Goal: Task Accomplishment & Management: Manage account settings

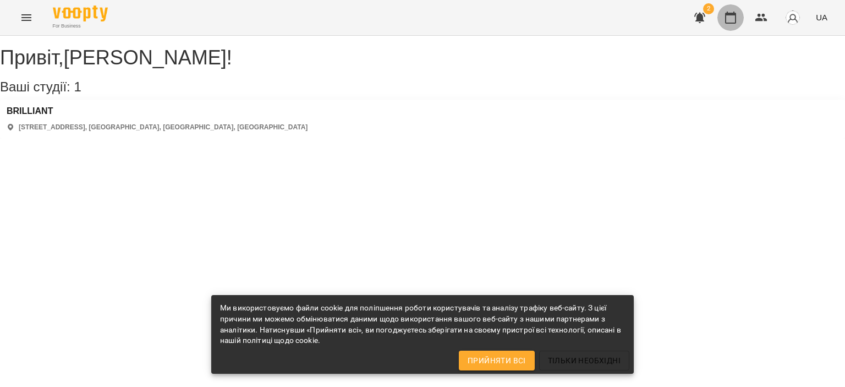
click at [728, 24] on icon "button" at bounding box center [730, 17] width 13 height 13
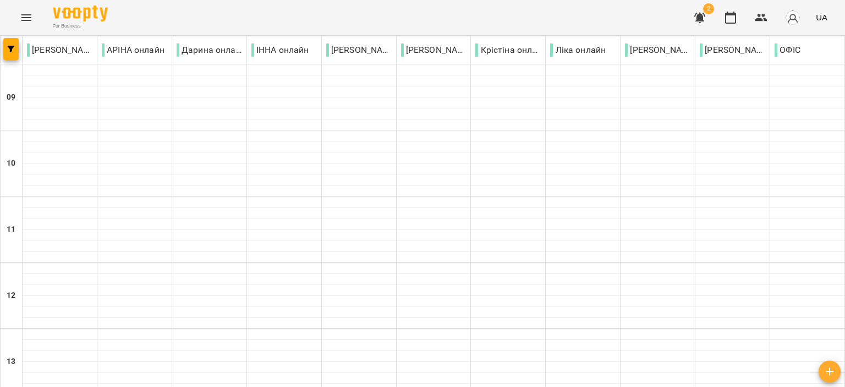
scroll to position [440, 0]
type input "**********"
drag, startPoint x: 366, startPoint y: 334, endPoint x: 408, endPoint y: 308, distance: 49.9
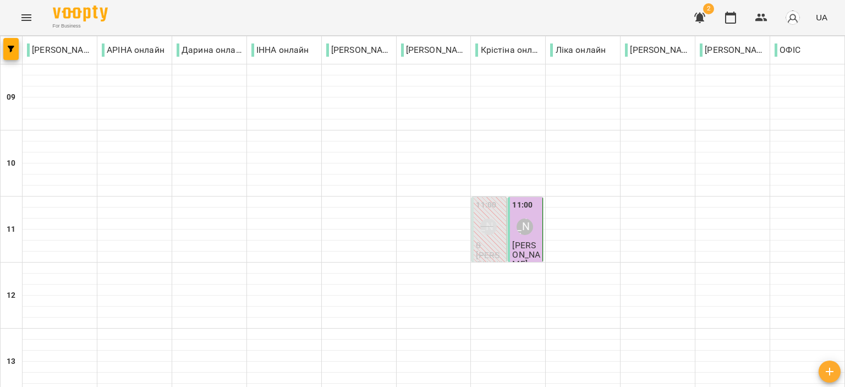
scroll to position [495, 0]
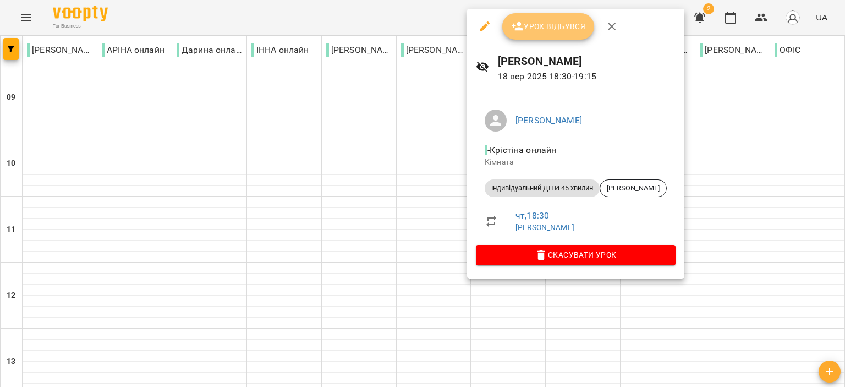
click at [549, 28] on span "Урок відбувся" at bounding box center [548, 26] width 75 height 13
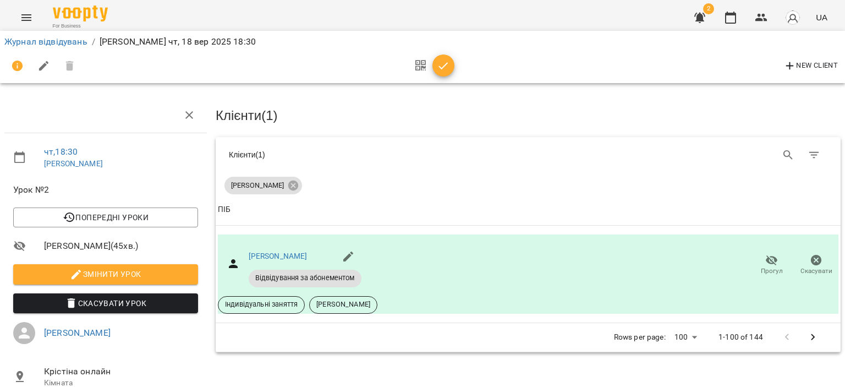
click at [449, 59] on icon "button" at bounding box center [443, 65] width 13 height 13
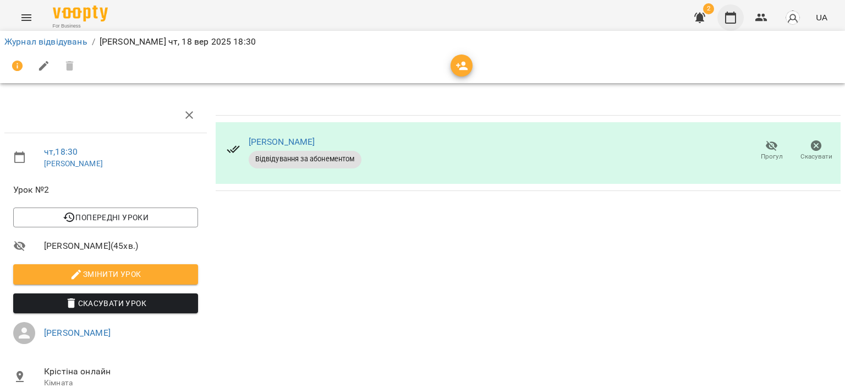
click at [734, 13] on icon "button" at bounding box center [730, 18] width 11 height 12
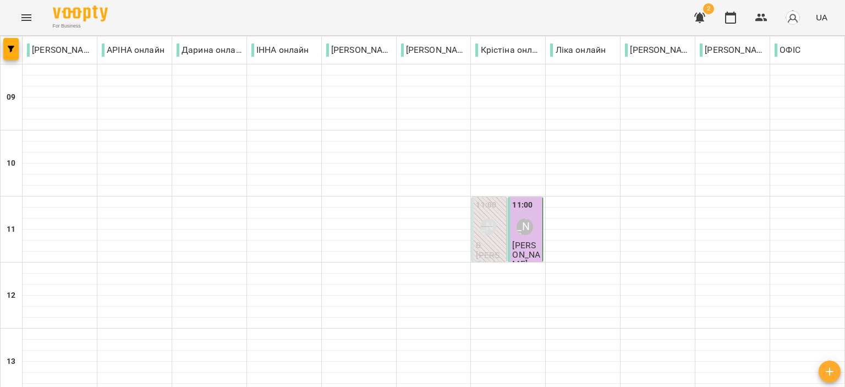
scroll to position [543, 0]
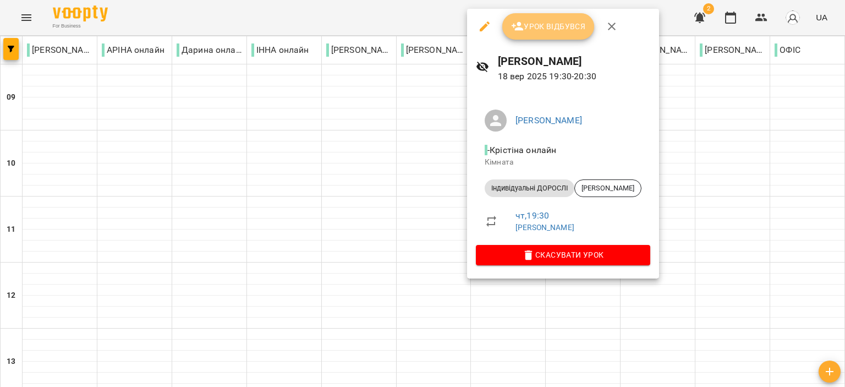
click at [546, 23] on span "Урок відбувся" at bounding box center [548, 26] width 75 height 13
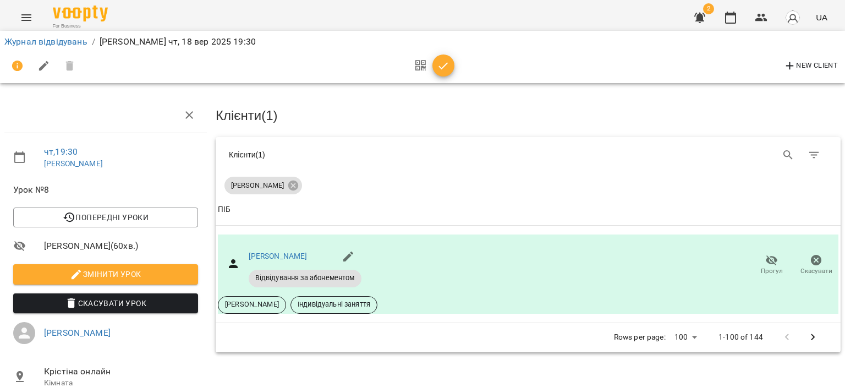
click at [442, 68] on icon "button" at bounding box center [443, 65] width 13 height 13
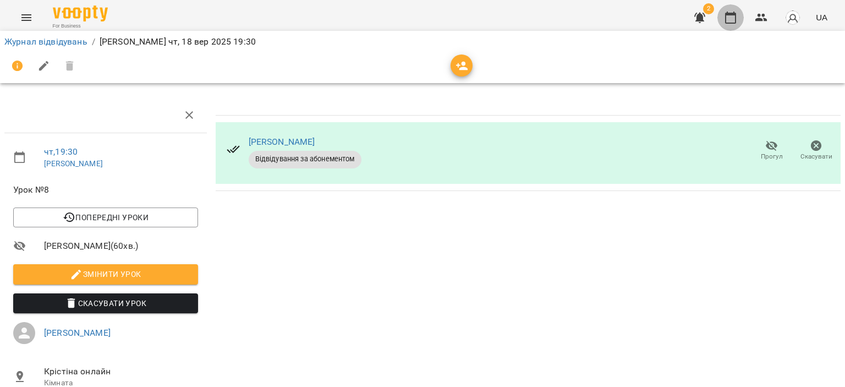
drag, startPoint x: 729, startPoint y: 17, endPoint x: 679, endPoint y: 46, distance: 57.2
click at [729, 17] on icon "button" at bounding box center [730, 17] width 13 height 13
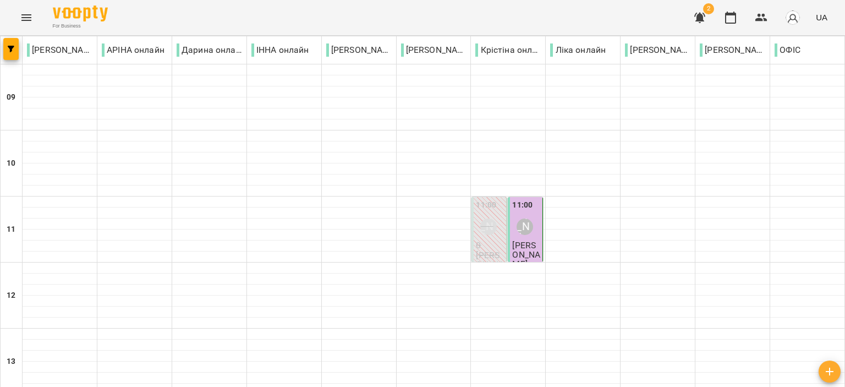
scroll to position [543, 0]
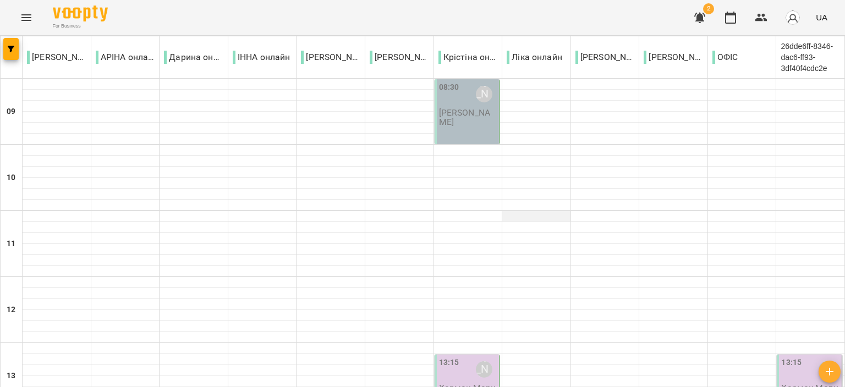
scroll to position [520, 0]
